Goal: Navigation & Orientation: Understand site structure

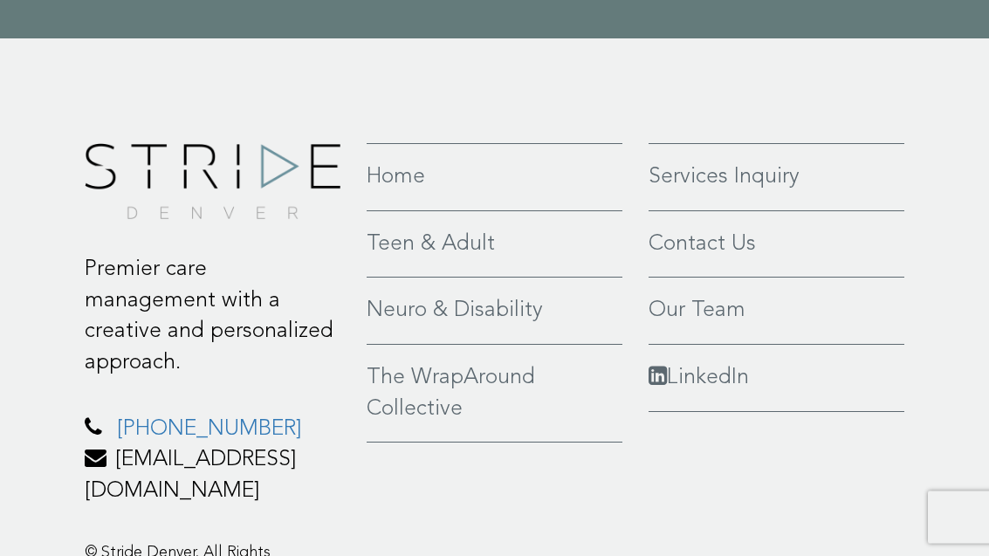
scroll to position [4009, 0]
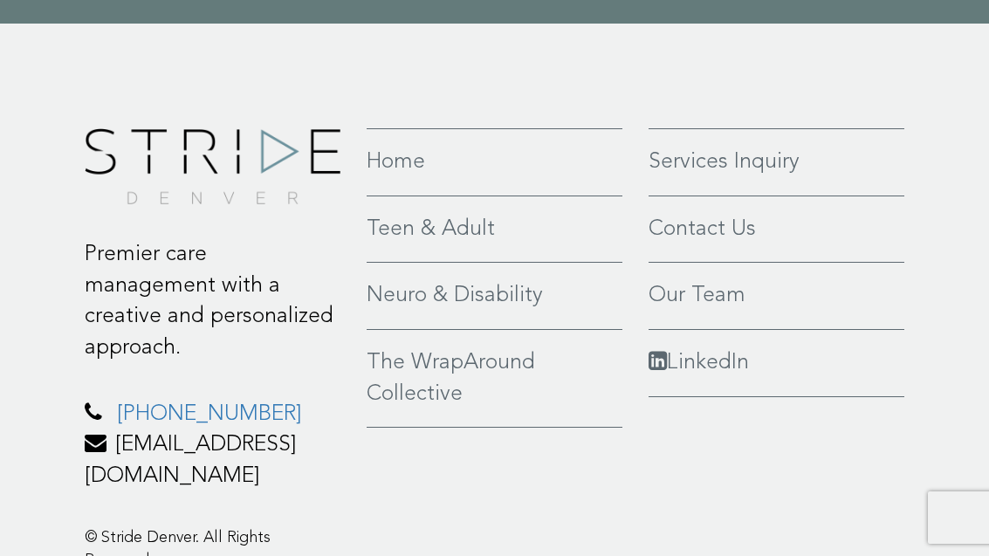
click at [477, 214] on link "Teen & Adult" at bounding box center [495, 229] width 256 height 31
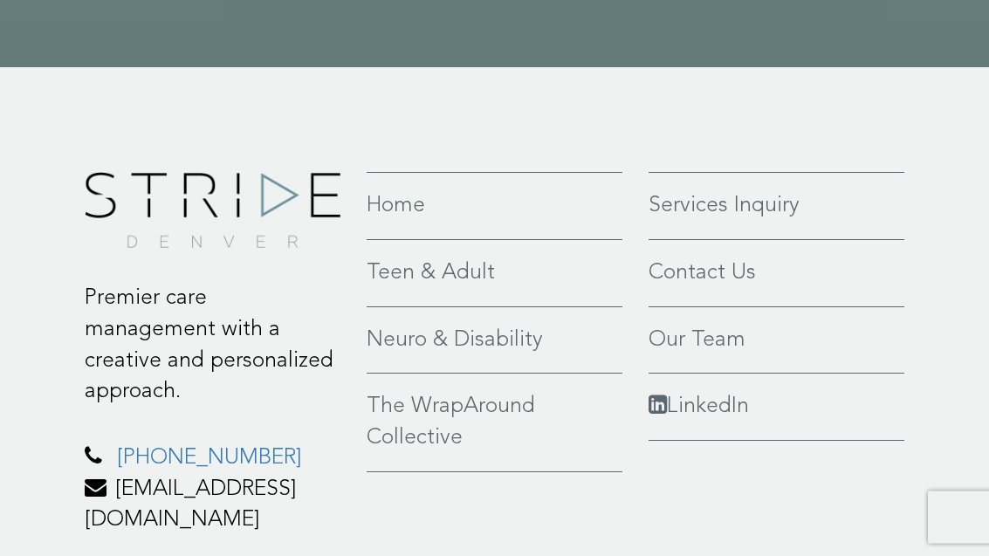
scroll to position [4477, 0]
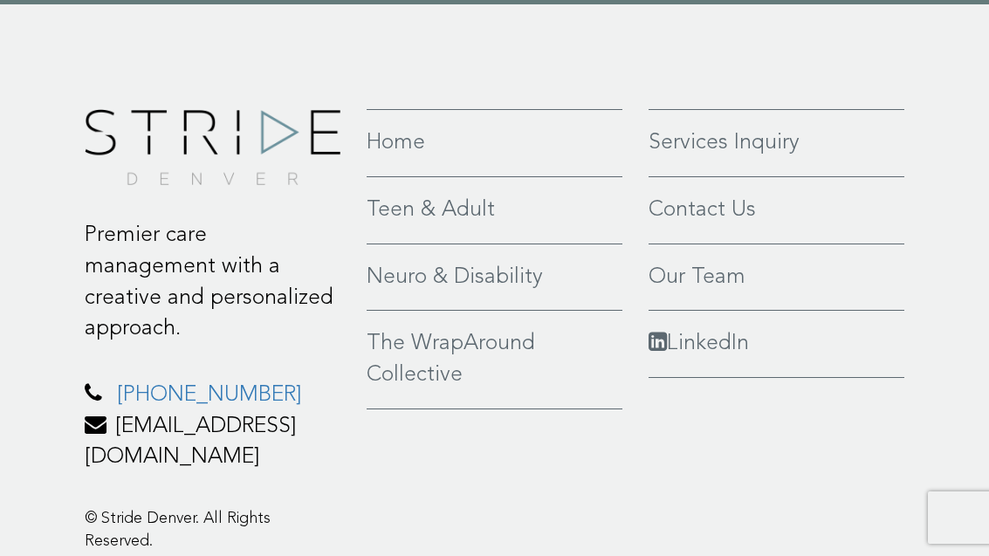
click at [723, 265] on link "Our Team" at bounding box center [777, 277] width 256 height 31
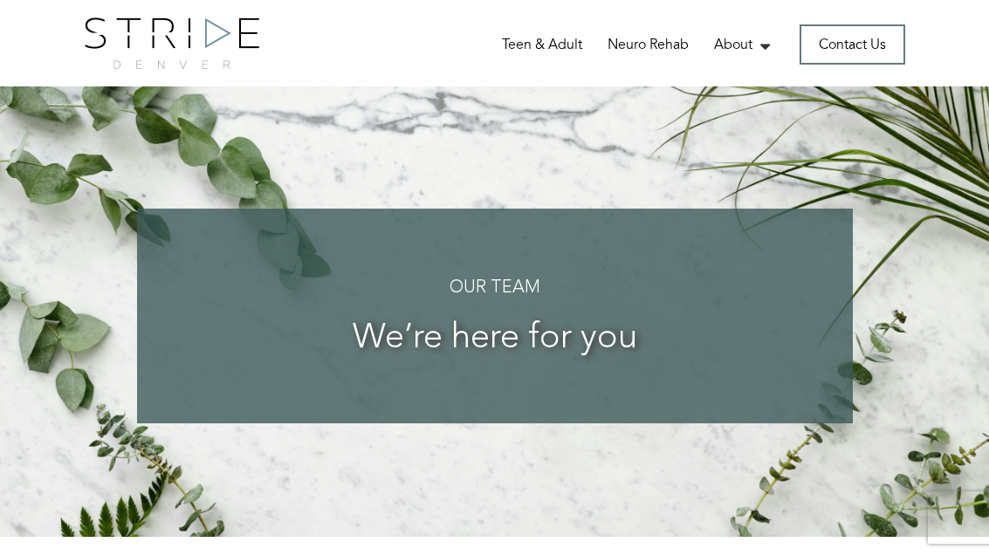
click at [0, 0] on link "Fees" at bounding box center [0, 0] width 0 height 0
click at [0, 0] on link "We’re Hiring!" at bounding box center [0, 0] width 0 height 0
click at [0, 0] on link "The WrapAround Collective" at bounding box center [0, 0] width 0 height 0
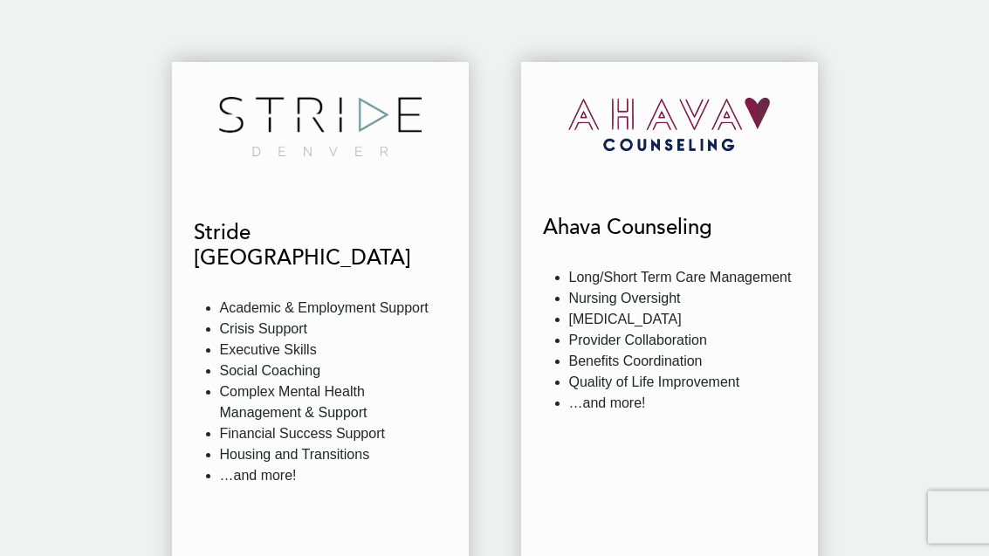
scroll to position [1607, 0]
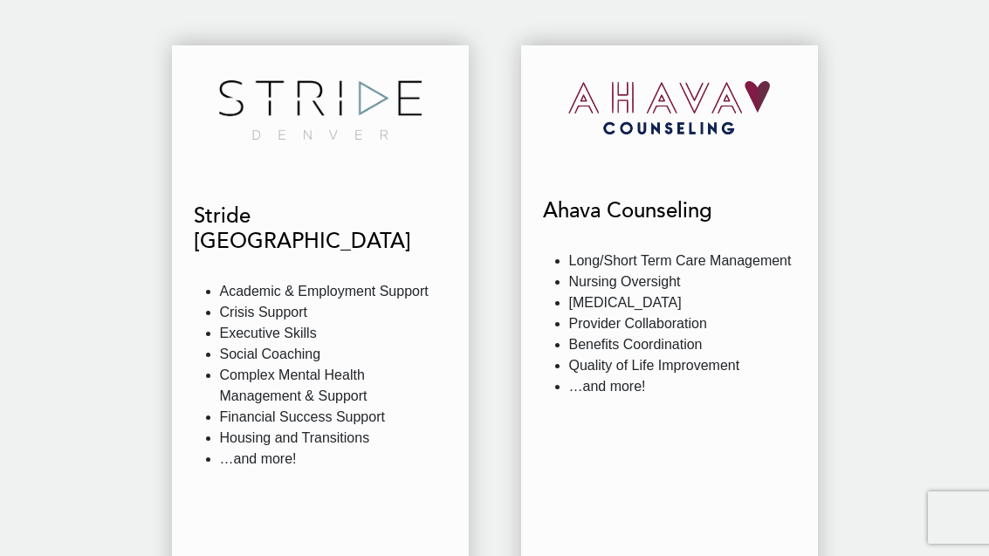
click at [623, 376] on li "…and more!" at bounding box center [682, 386] width 227 height 21
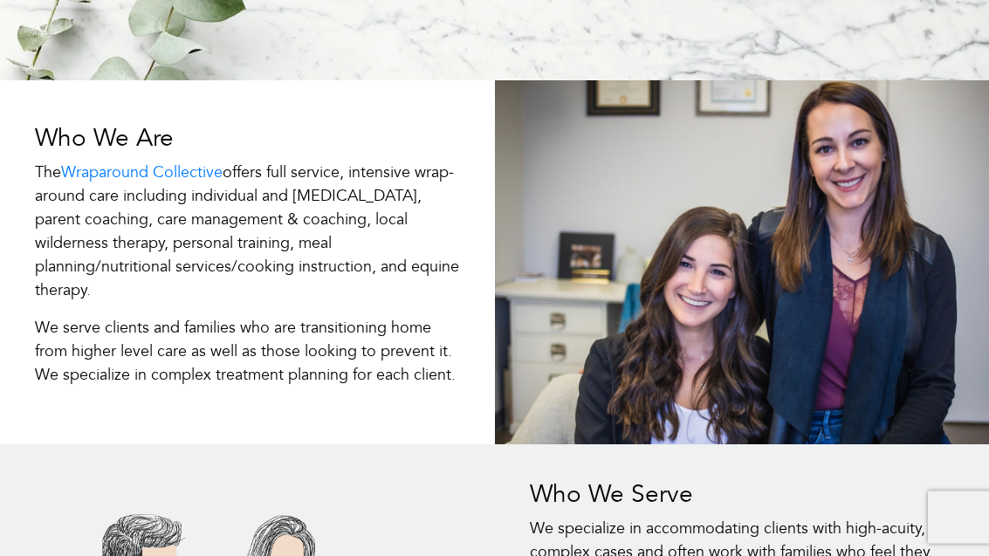
scroll to position [416, 0]
click at [84, 182] on link "Wraparound Collective" at bounding box center [142, 173] width 162 height 22
